Goal: Find specific page/section: Find specific page/section

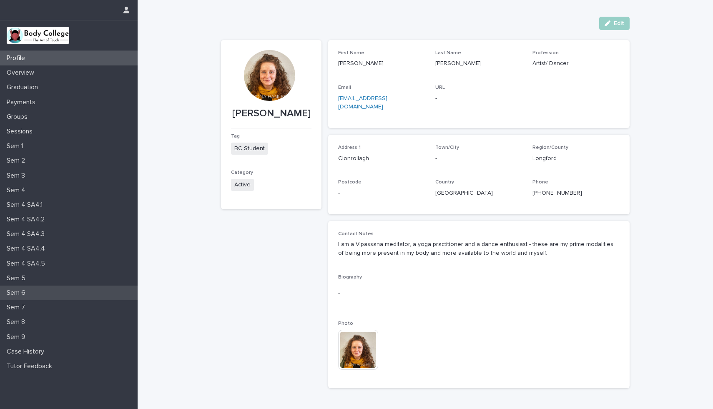
click at [19, 291] on p "Sem 6" at bounding box center [17, 293] width 29 height 8
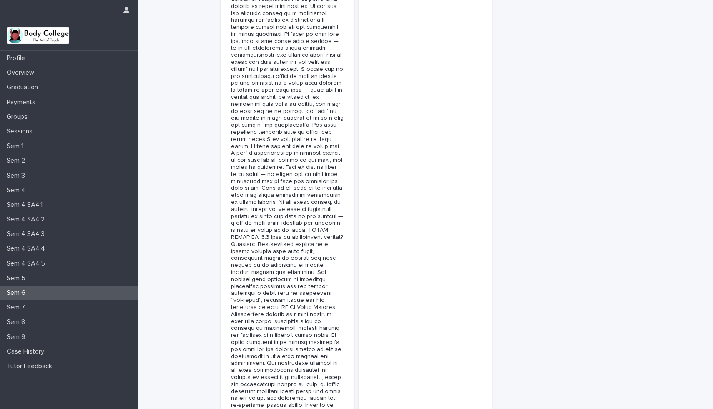
scroll to position [1235, 0]
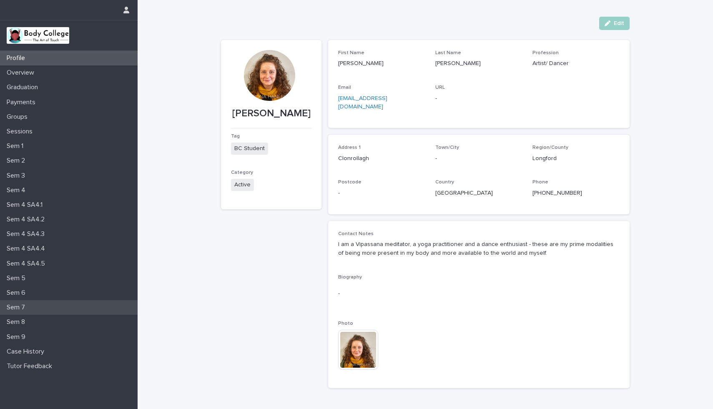
click at [26, 305] on p "Sem 7" at bounding box center [17, 308] width 28 height 8
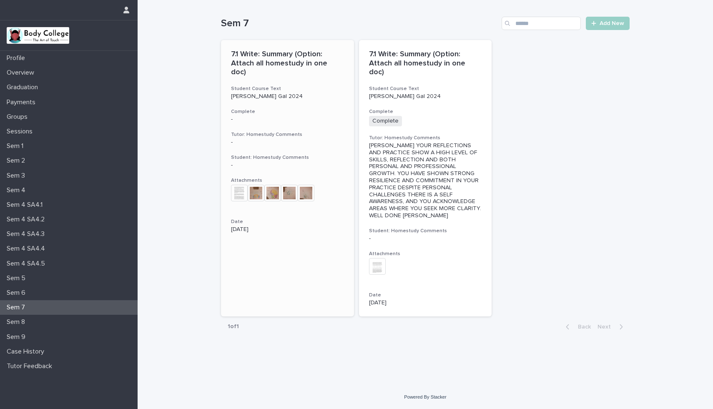
click at [239, 185] on img at bounding box center [239, 193] width 17 height 17
